Goal: Navigation & Orientation: Find specific page/section

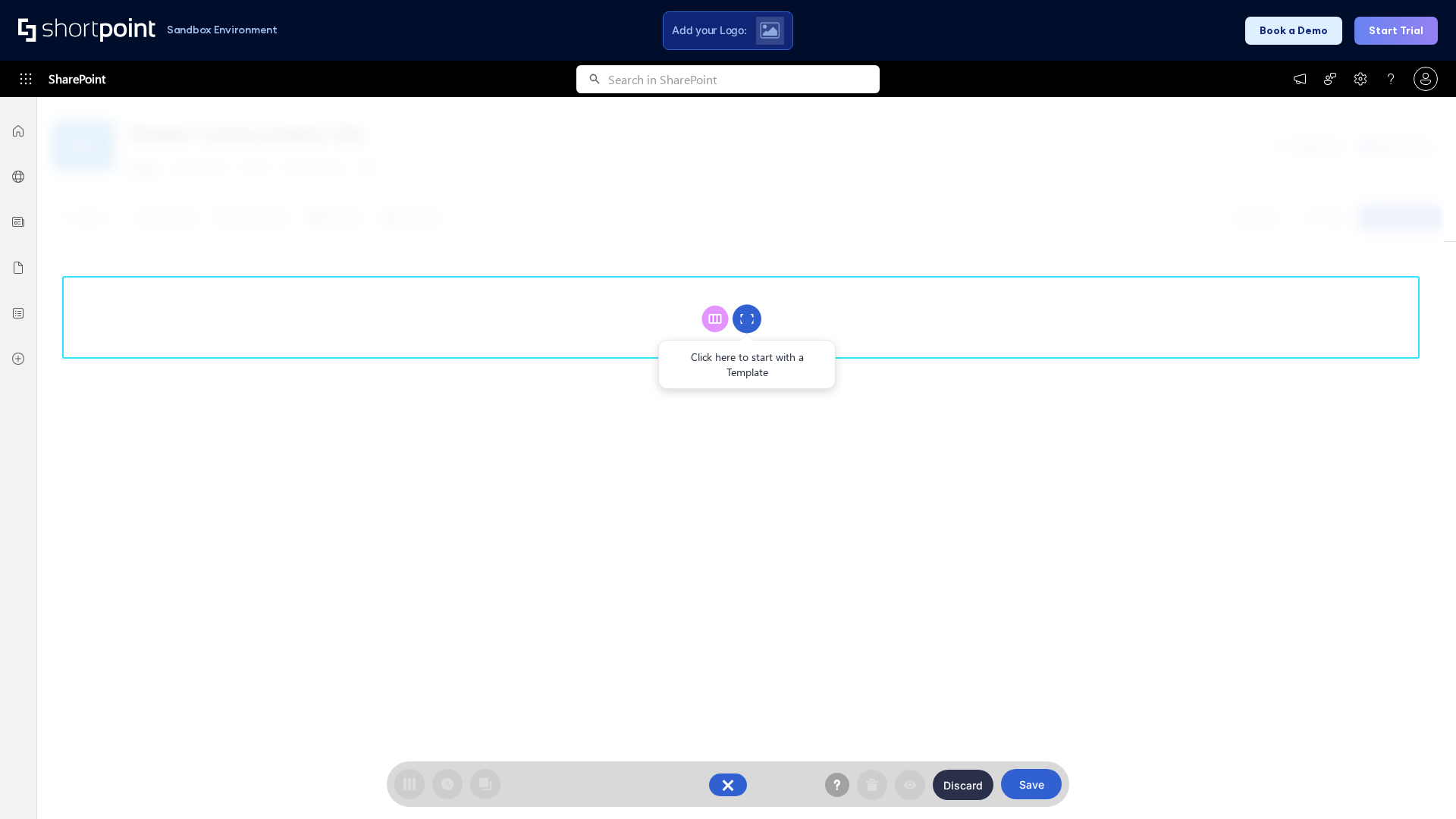
click at [747, 318] on circle at bounding box center [747, 319] width 29 height 29
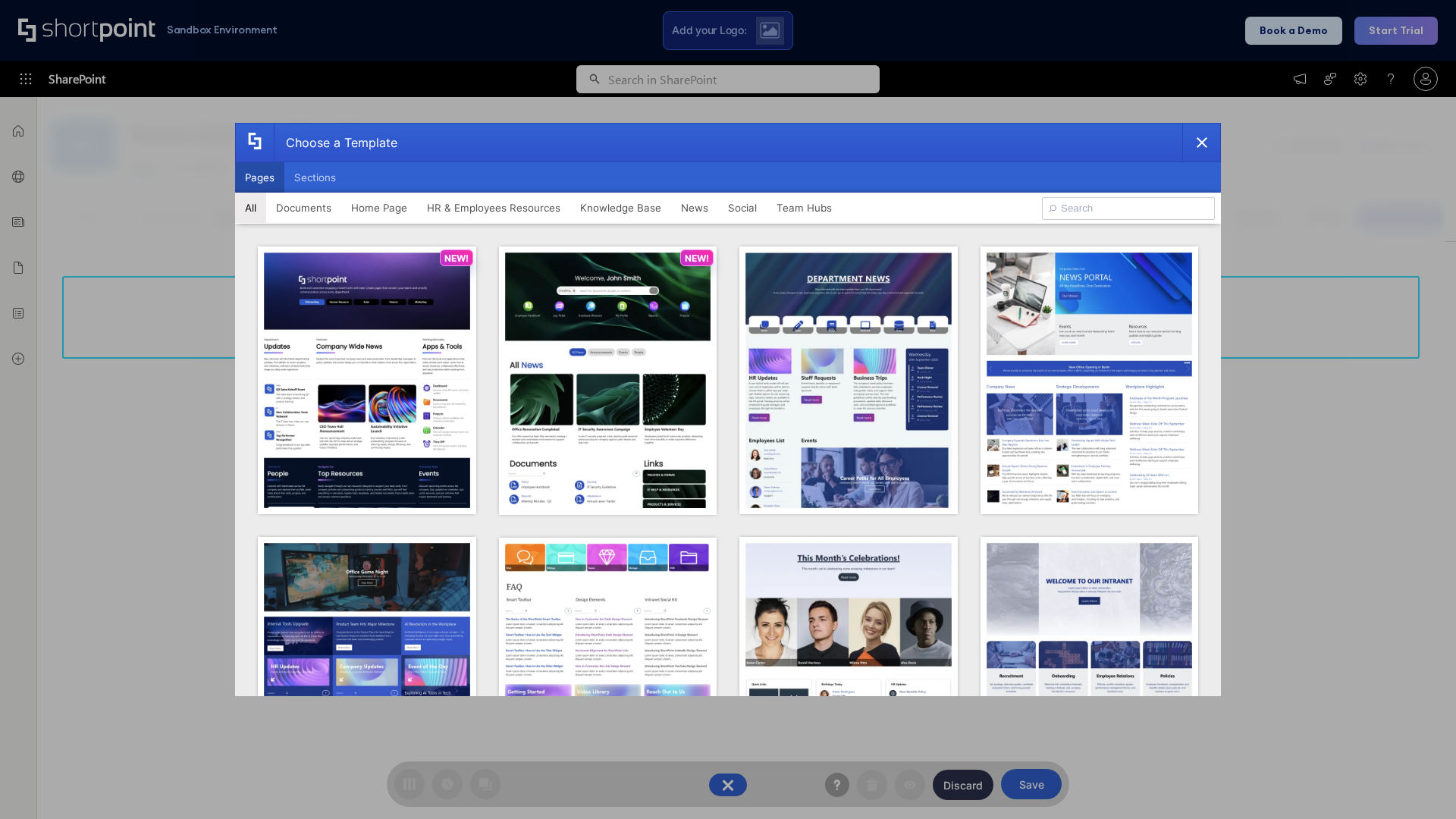
click at [259, 178] on button "Pages" at bounding box center [260, 177] width 49 height 30
type input "Team Hub 2"
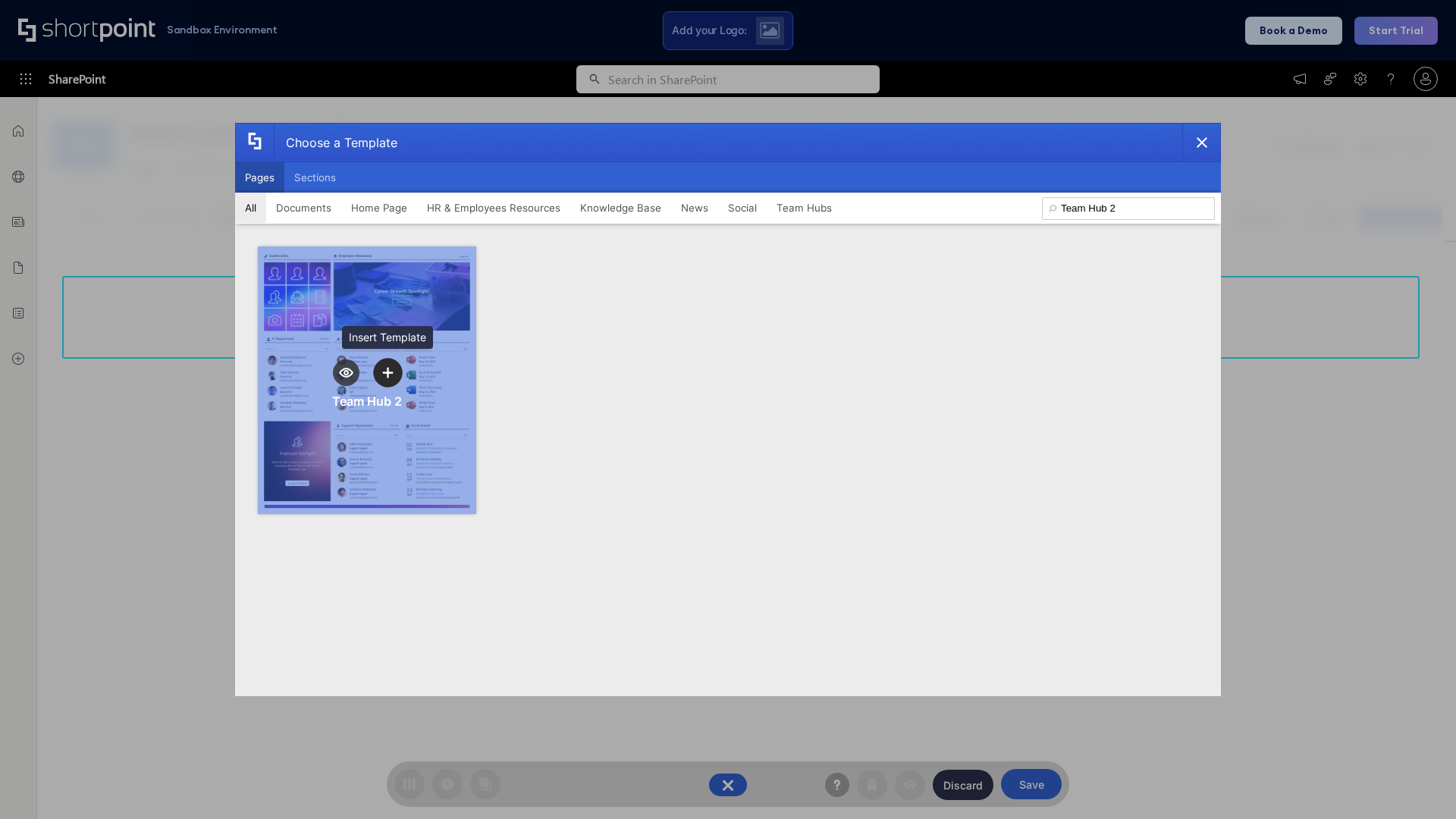
click at [387, 372] on icon "template selector" at bounding box center [387, 373] width 11 height 11
